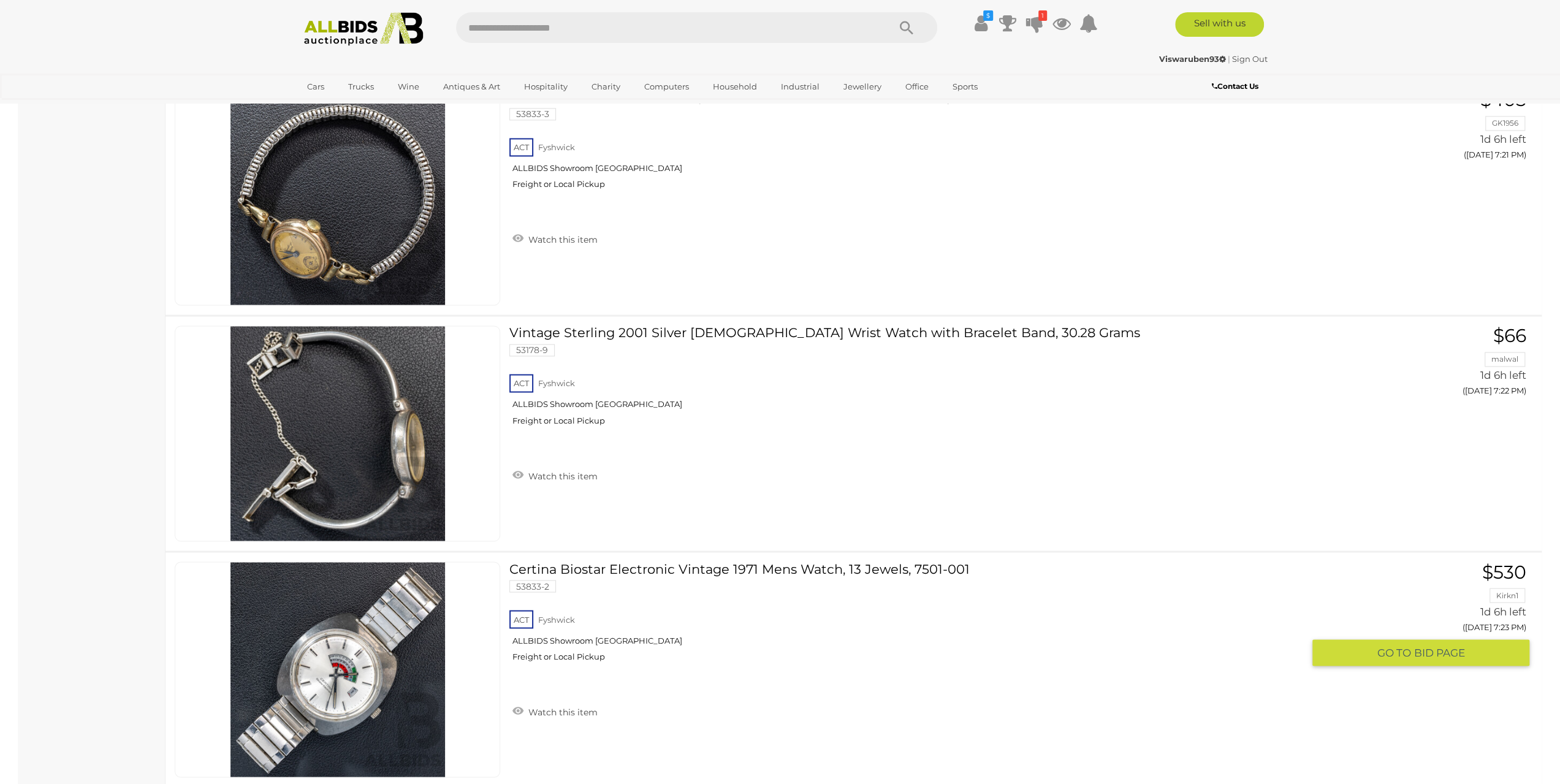
scroll to position [11582, 0]
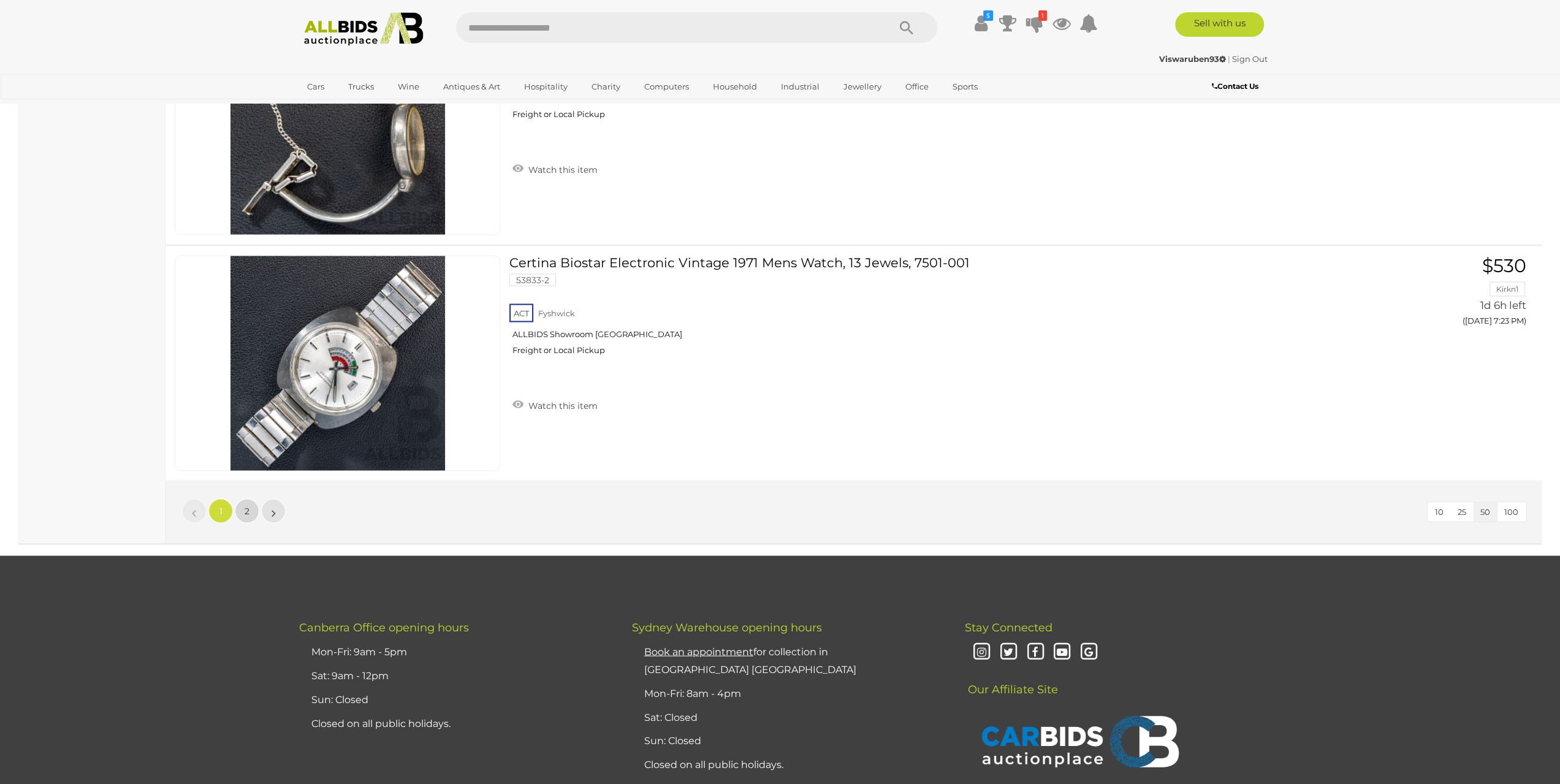
click at [245, 505] on span "2" at bounding box center [247, 511] width 5 height 11
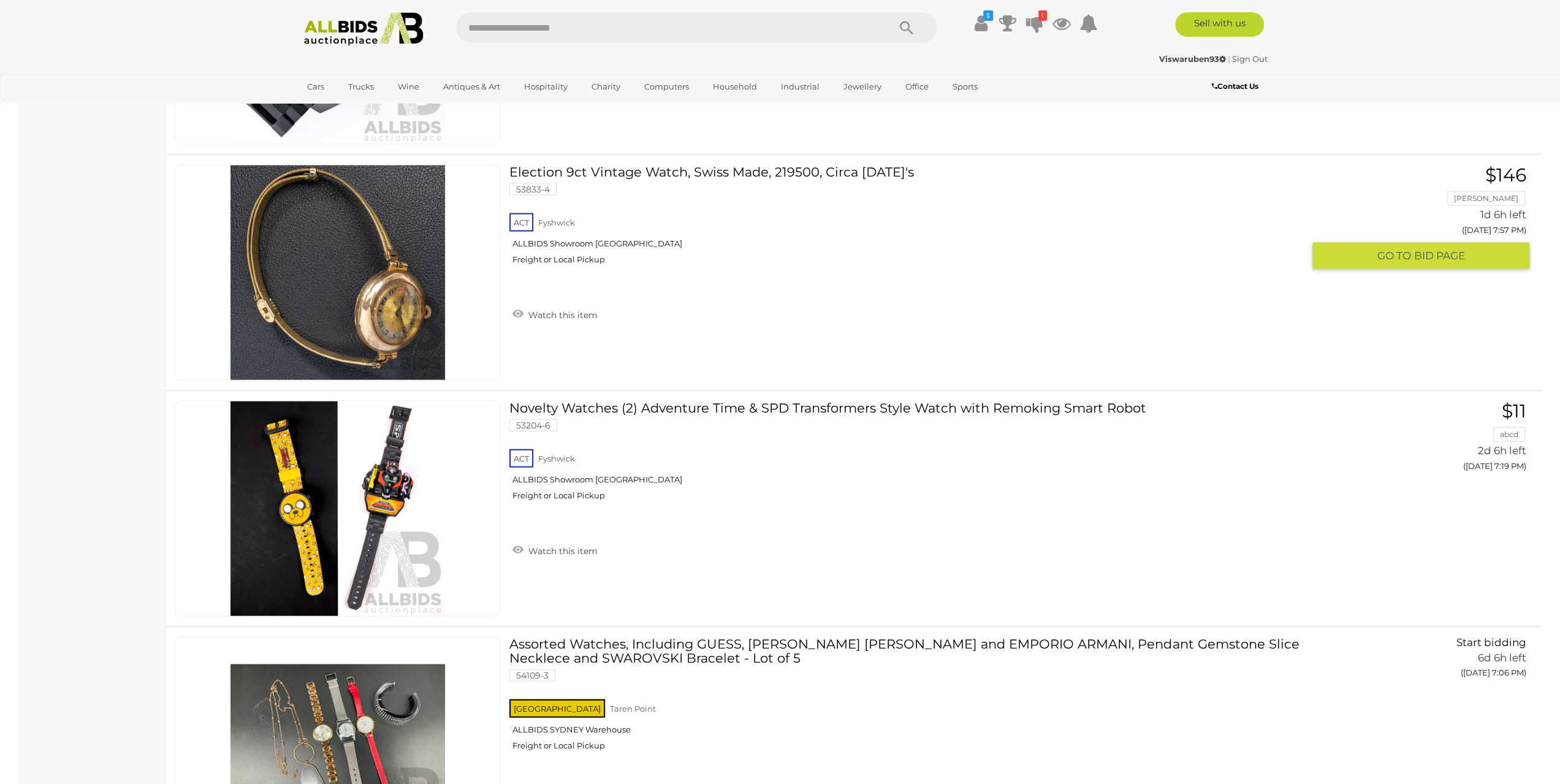
scroll to position [7496, 0]
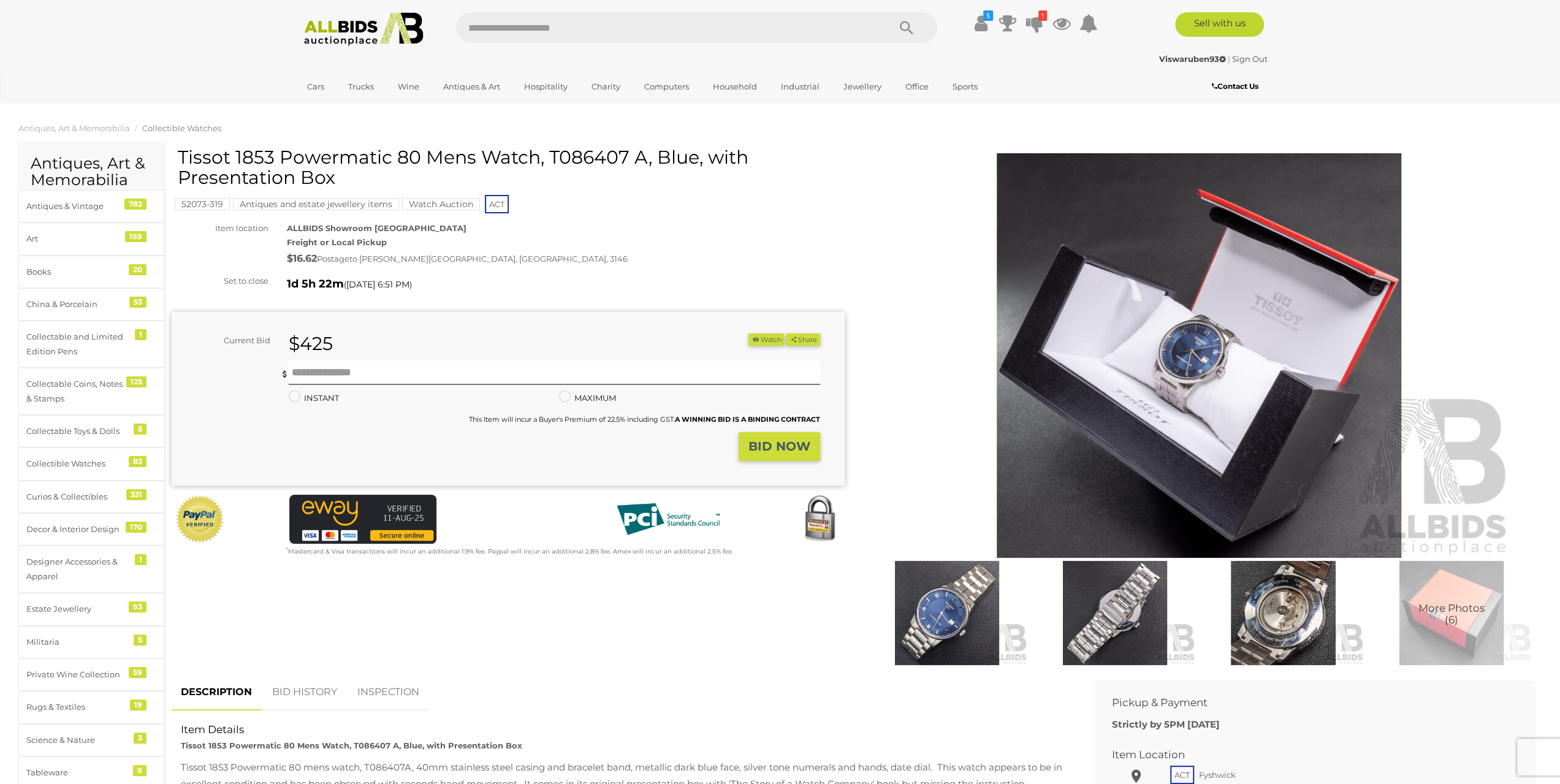
click at [1223, 357] on img at bounding box center [1199, 355] width 627 height 404
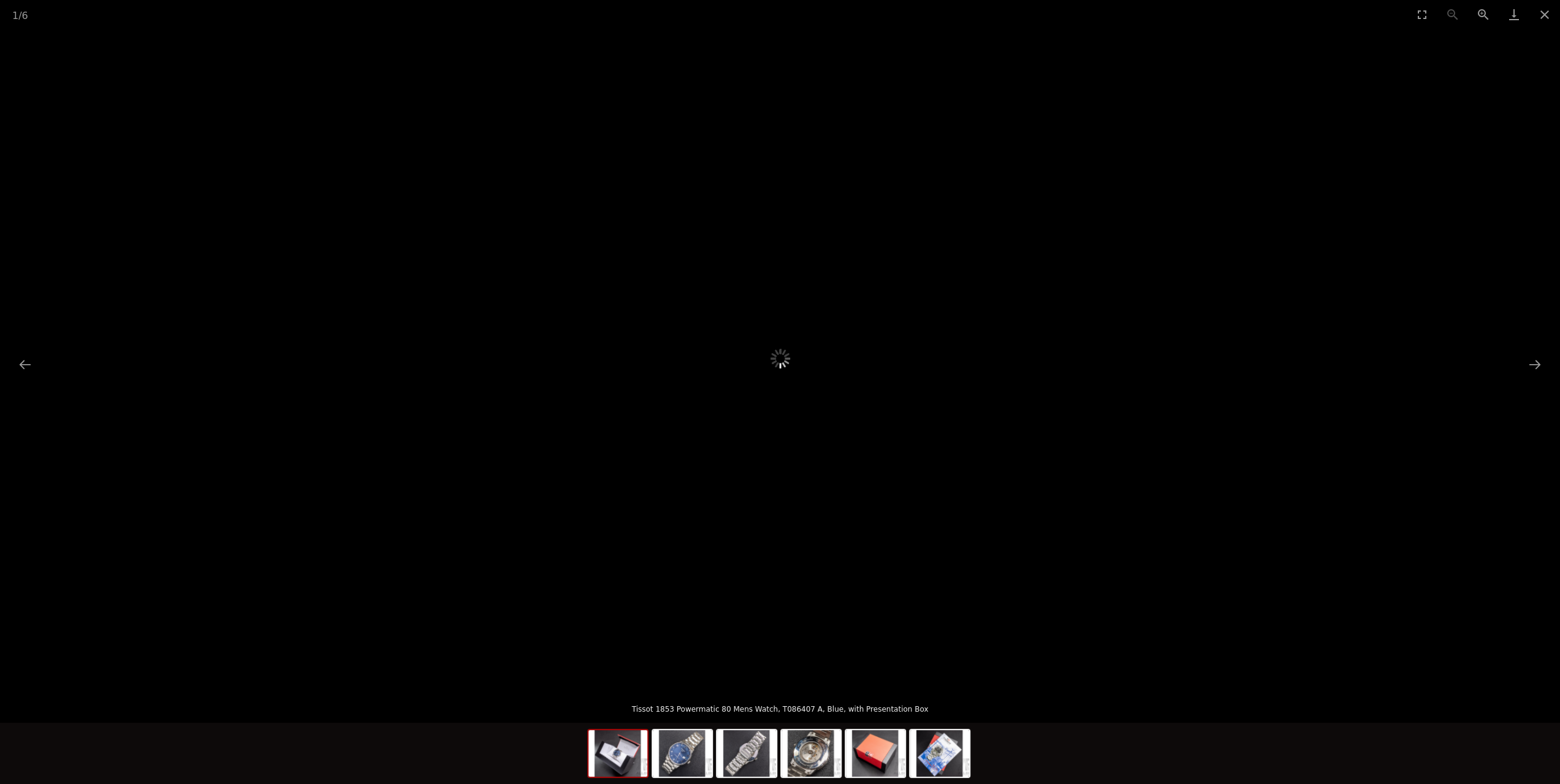
click at [918, 618] on div at bounding box center [780, 358] width 1560 height 659
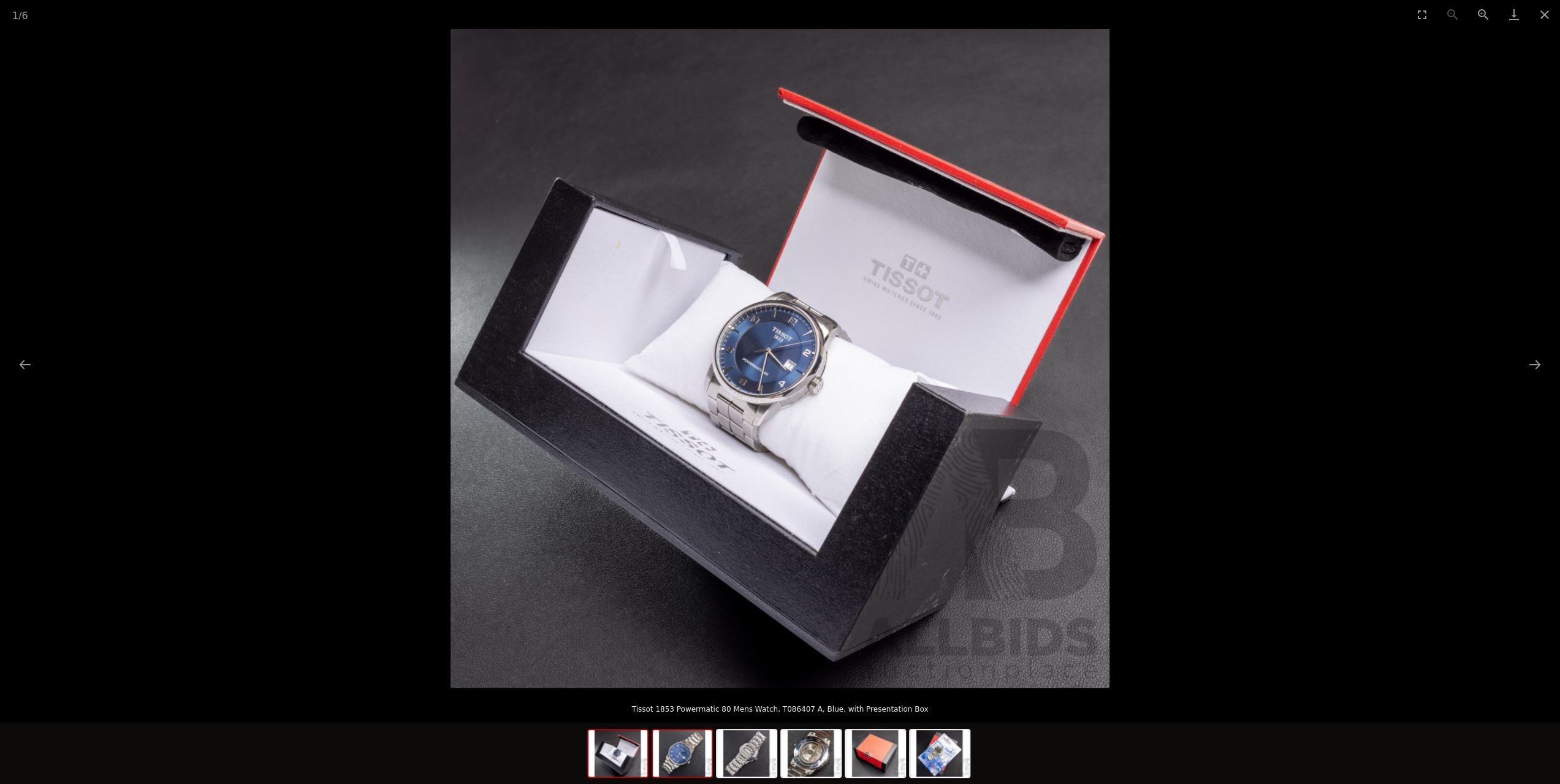
click at [682, 759] on img at bounding box center [682, 753] width 59 height 47
